Goal: Information Seeking & Learning: Learn about a topic

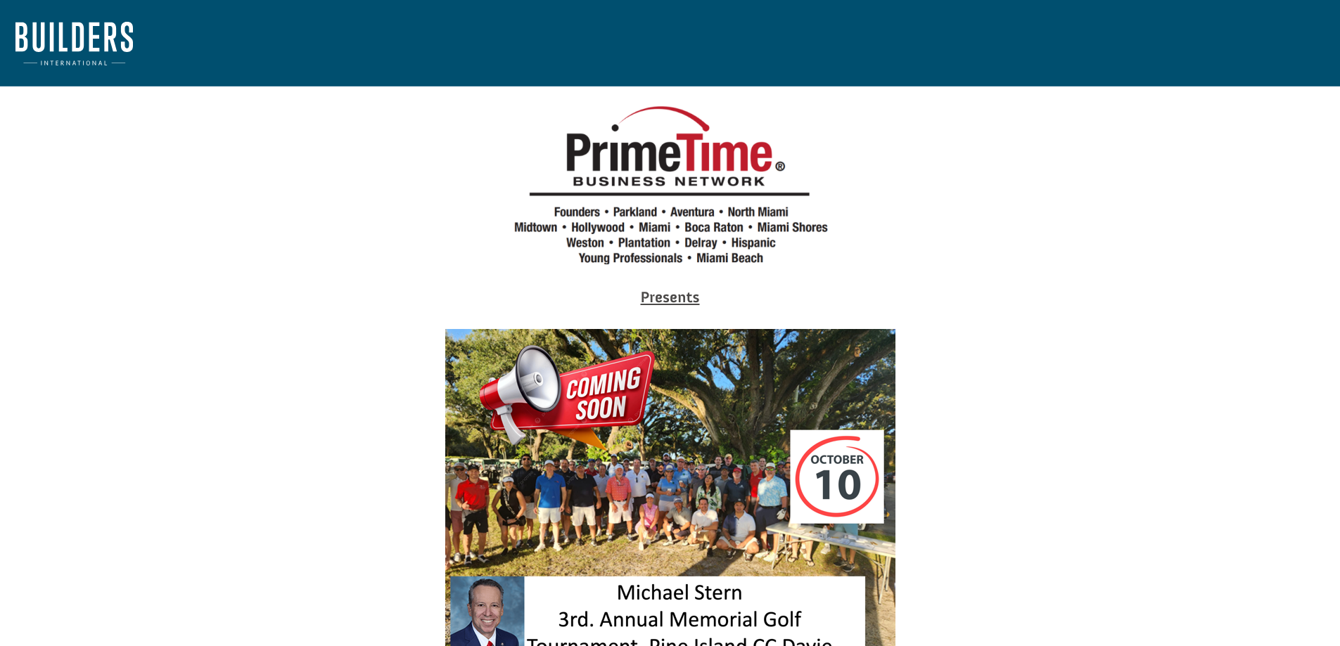
drag, startPoint x: 83, startPoint y: 400, endPoint x: 149, endPoint y: 390, distance: 66.9
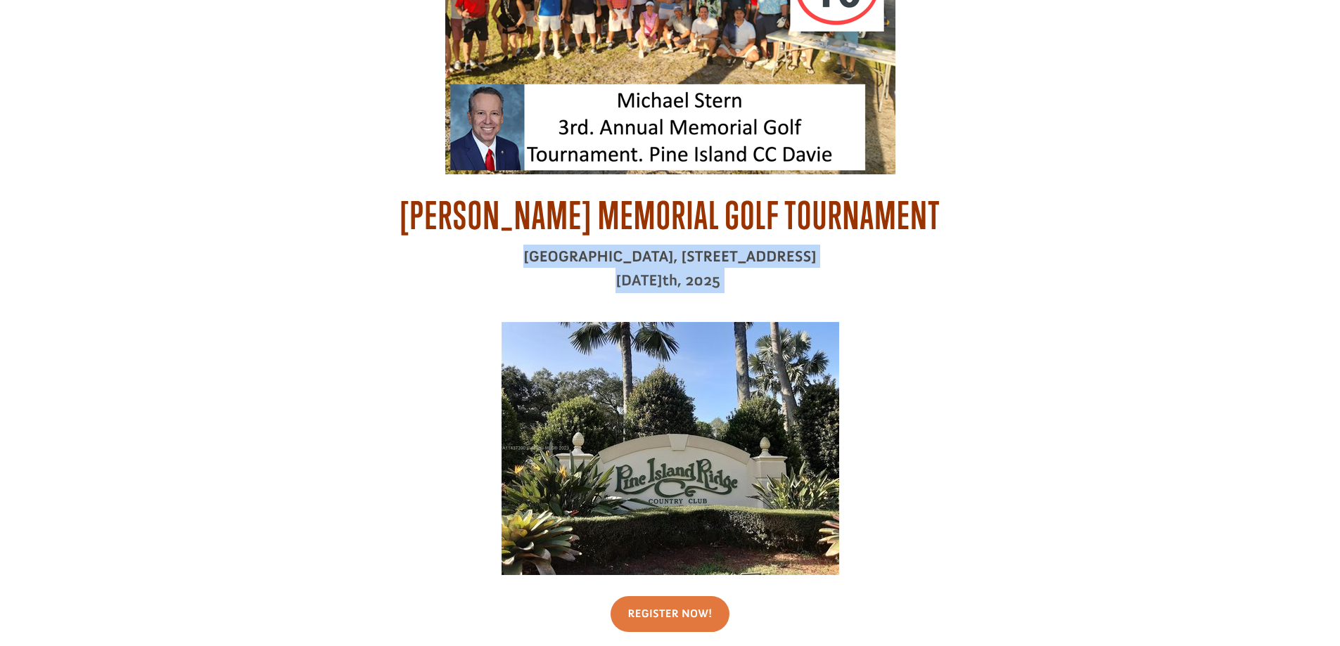
drag, startPoint x: 441, startPoint y: 255, endPoint x: 830, endPoint y: 281, distance: 389.9
click at [830, 281] on div "[PERSON_NAME] Memorial Golf Tournament [GEOGRAPHIC_DATA], [STREET_ADDRESS] [DAT…" at bounding box center [671, 250] width 760 height 115
copy div "[GEOGRAPHIC_DATA], [STREET_ADDRESS] [DATE]"
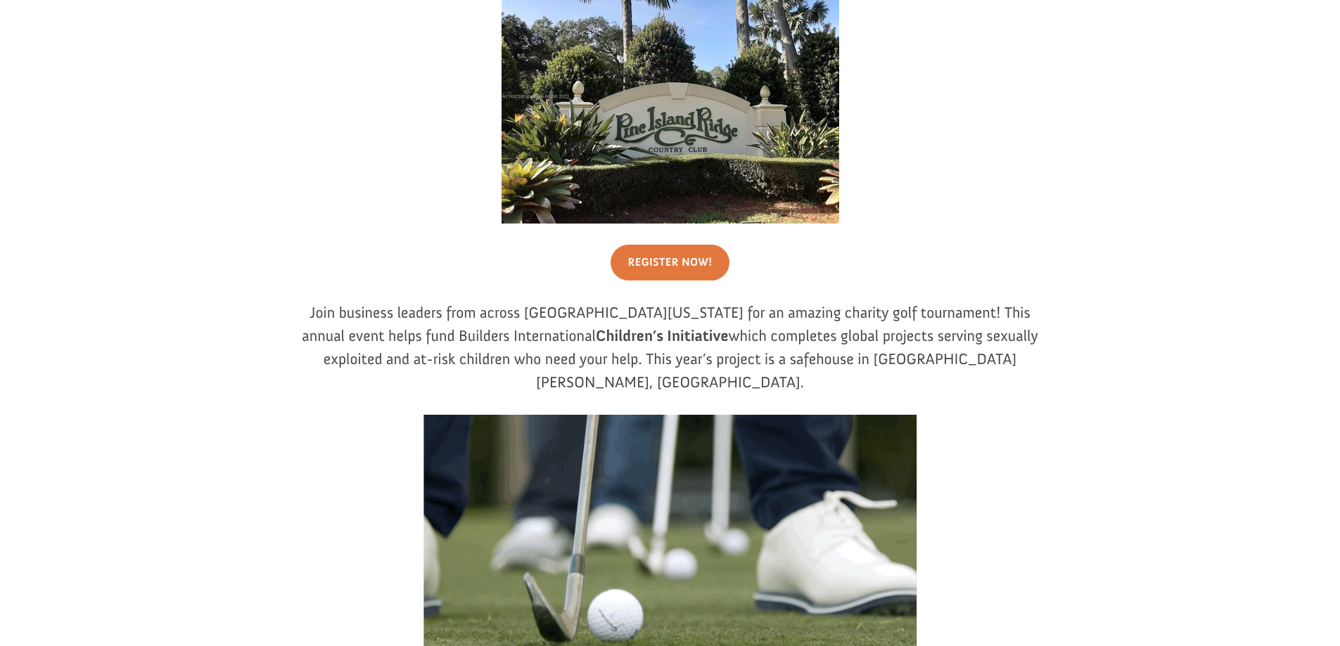
scroll to position [985, 0]
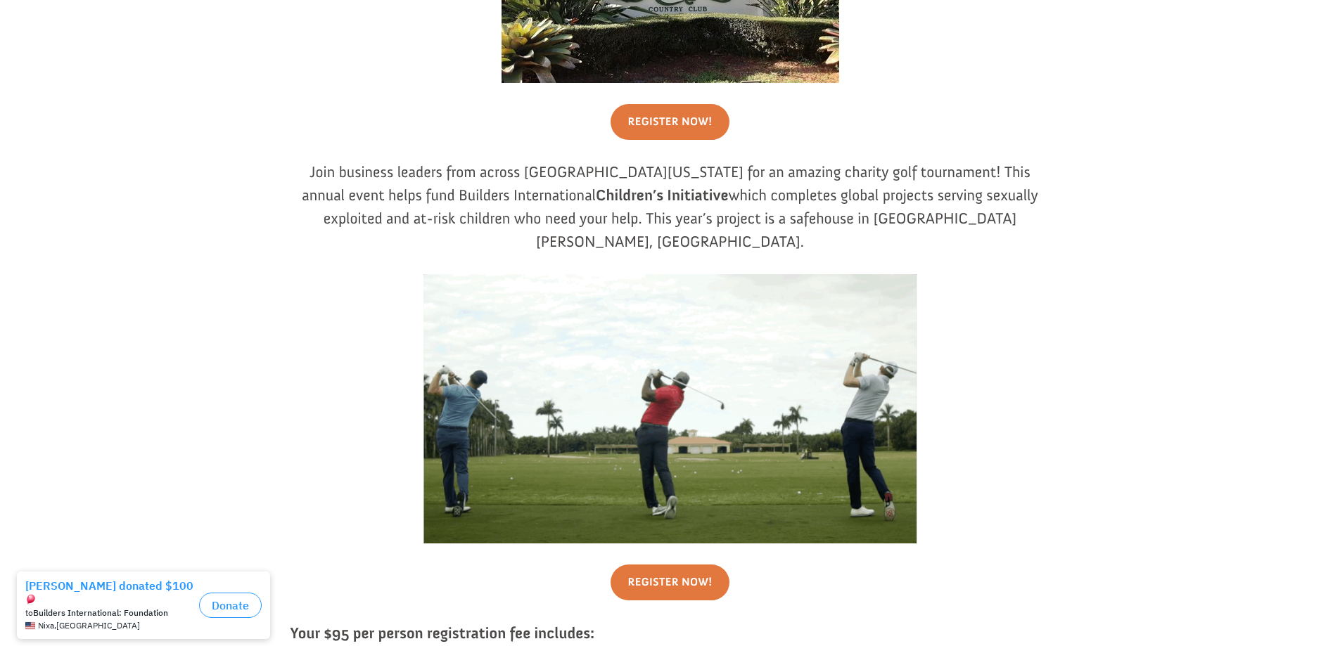
click at [96, 385] on div "Presents [PERSON_NAME] Memorial Golf Tournament [GEOGRAPHIC_DATA], [STREET_ADDR…" at bounding box center [669, 330] width 1309 height 2456
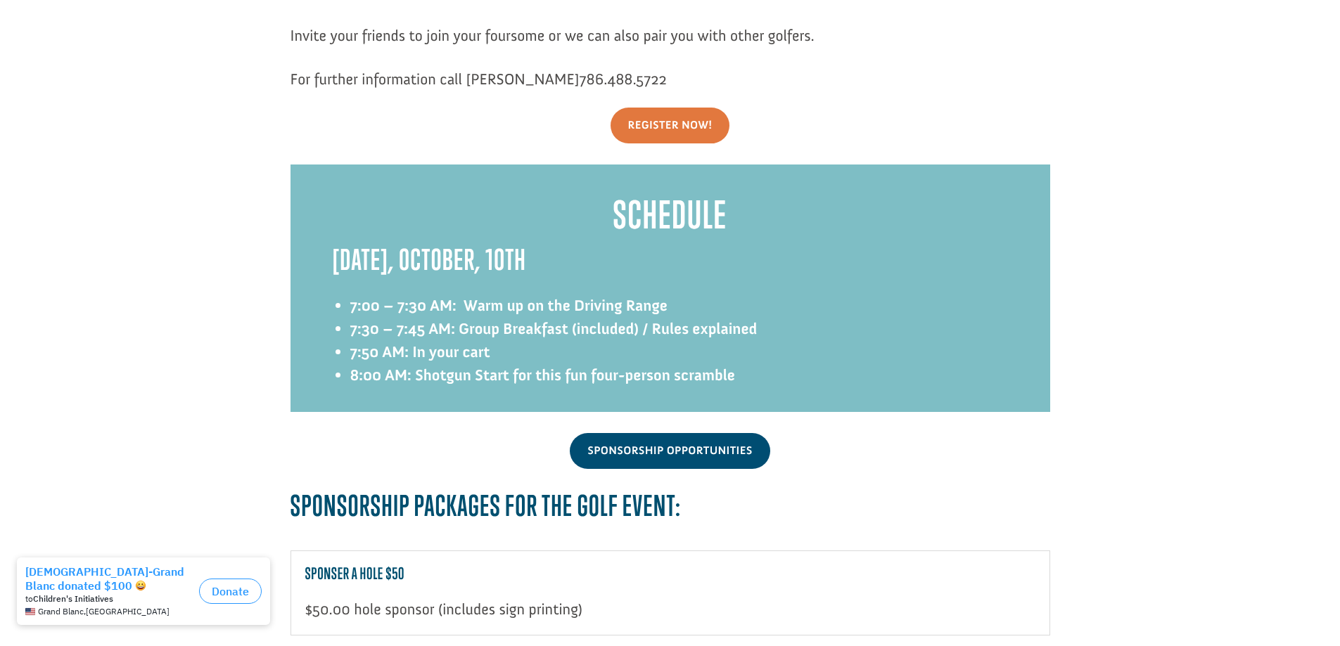
scroll to position [1618, 0]
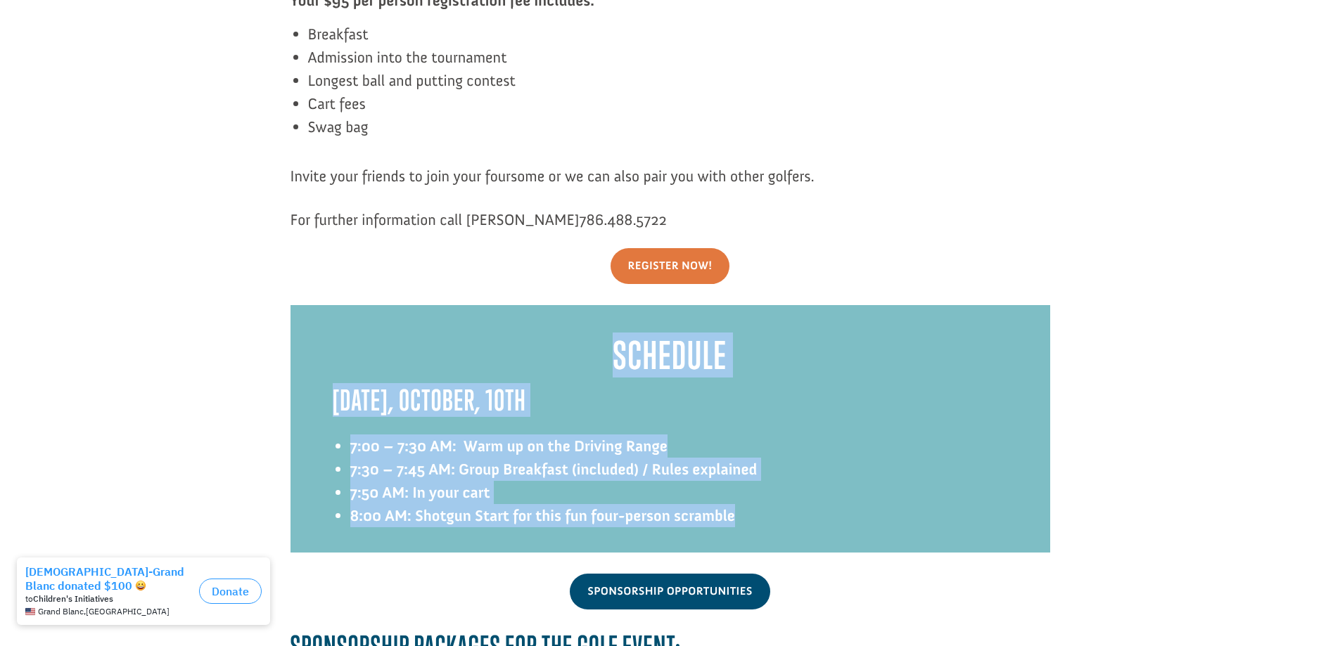
drag, startPoint x: 612, startPoint y: 329, endPoint x: 753, endPoint y: 501, distance: 221.9
click at [753, 501] on div "Schedule [DATE], October, 10th 7:00 – 7:30 AM: Warm up on the Driving Range 7:3…" at bounding box center [670, 442] width 675 height 219
copy div "Schedule [DATE], October, 10th 7:00 – 7:30 AM: Warm up on the Driving Range 7:3…"
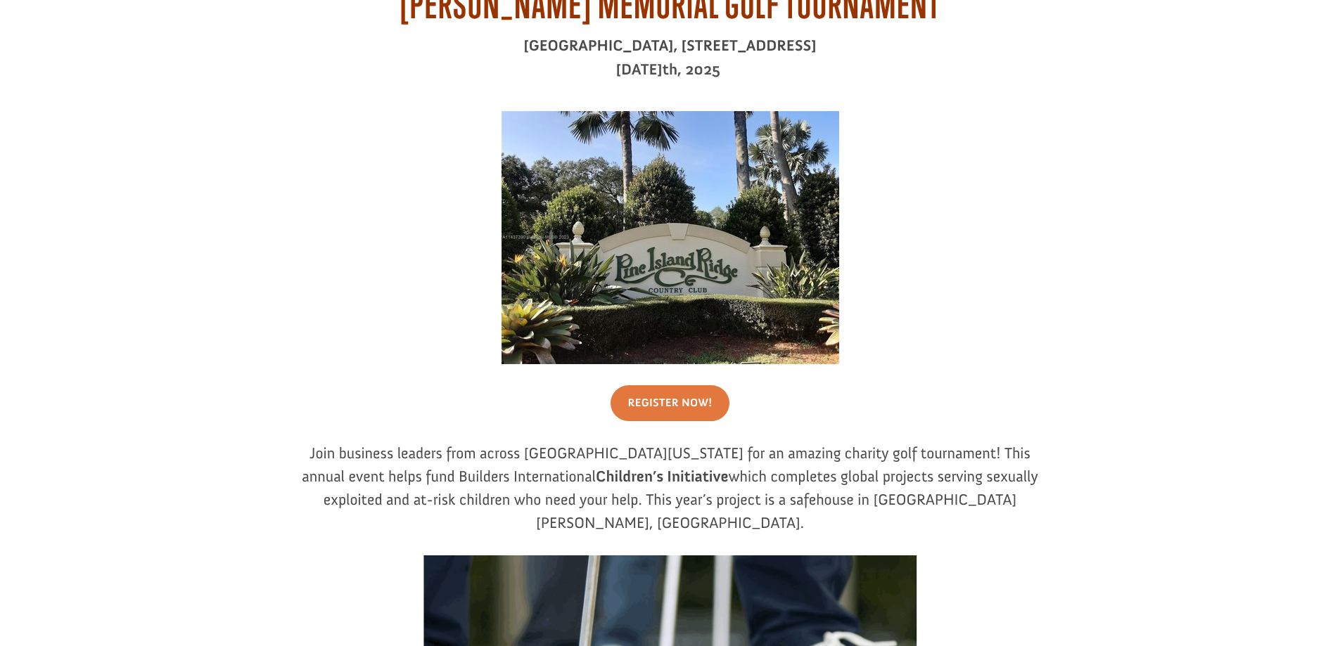
scroll to position [633, 0]
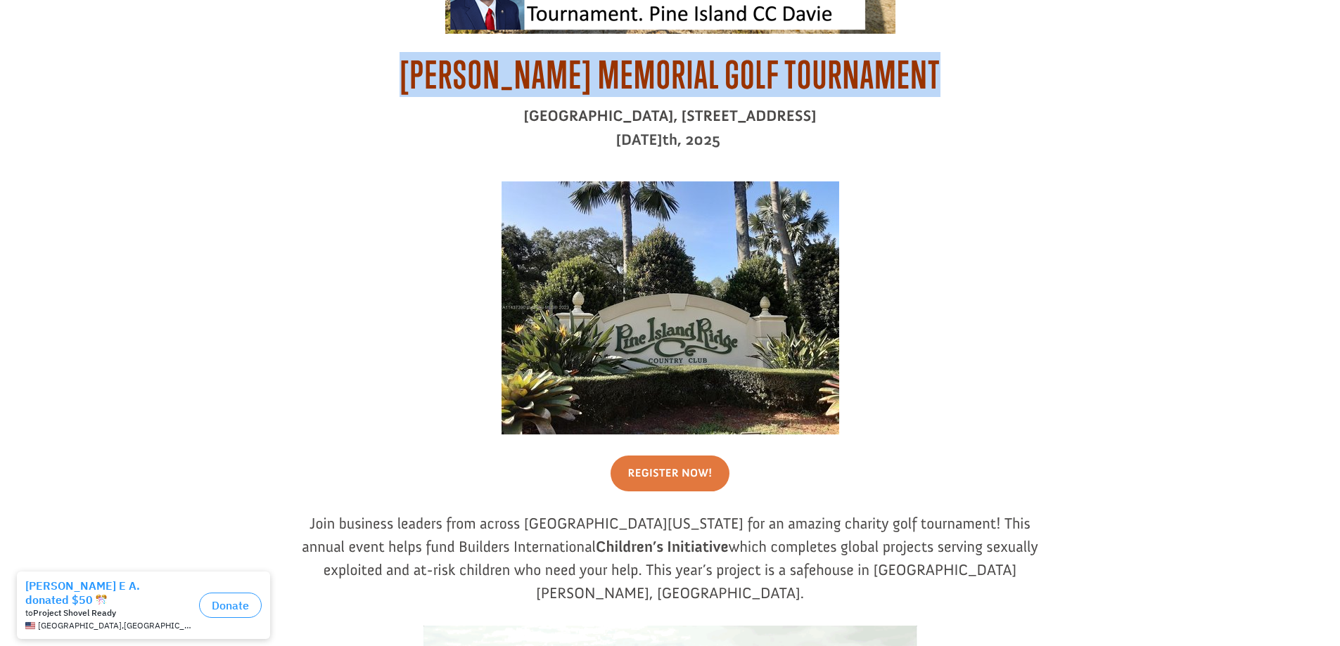
drag, startPoint x: 409, startPoint y: 77, endPoint x: 962, endPoint y: 67, distance: 552.3
click at [962, 67] on h2 "[PERSON_NAME] Memorial Golf Tournament" at bounding box center [671, 78] width 760 height 51
copy span "[PERSON_NAME] Memorial Golf Tournament"
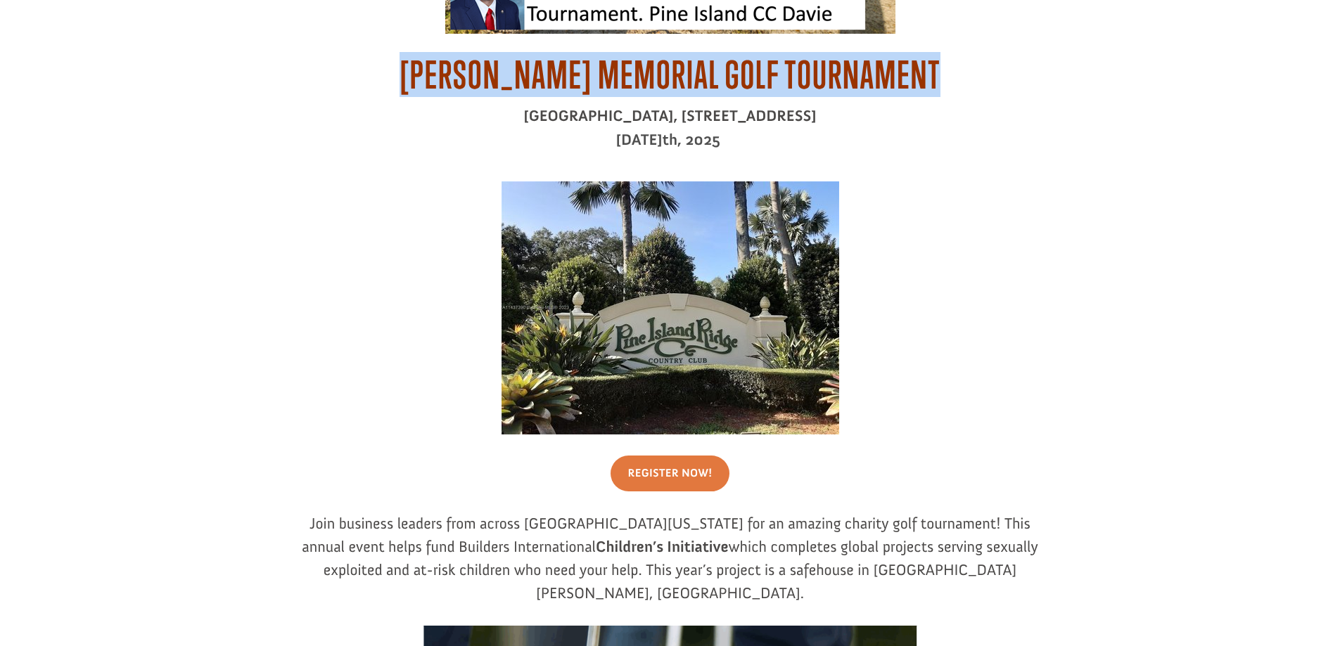
click at [350, 91] on h2 "[PERSON_NAME] Memorial Golf Tournament" at bounding box center [671, 78] width 760 height 51
